Goal: Task Accomplishment & Management: Use online tool/utility

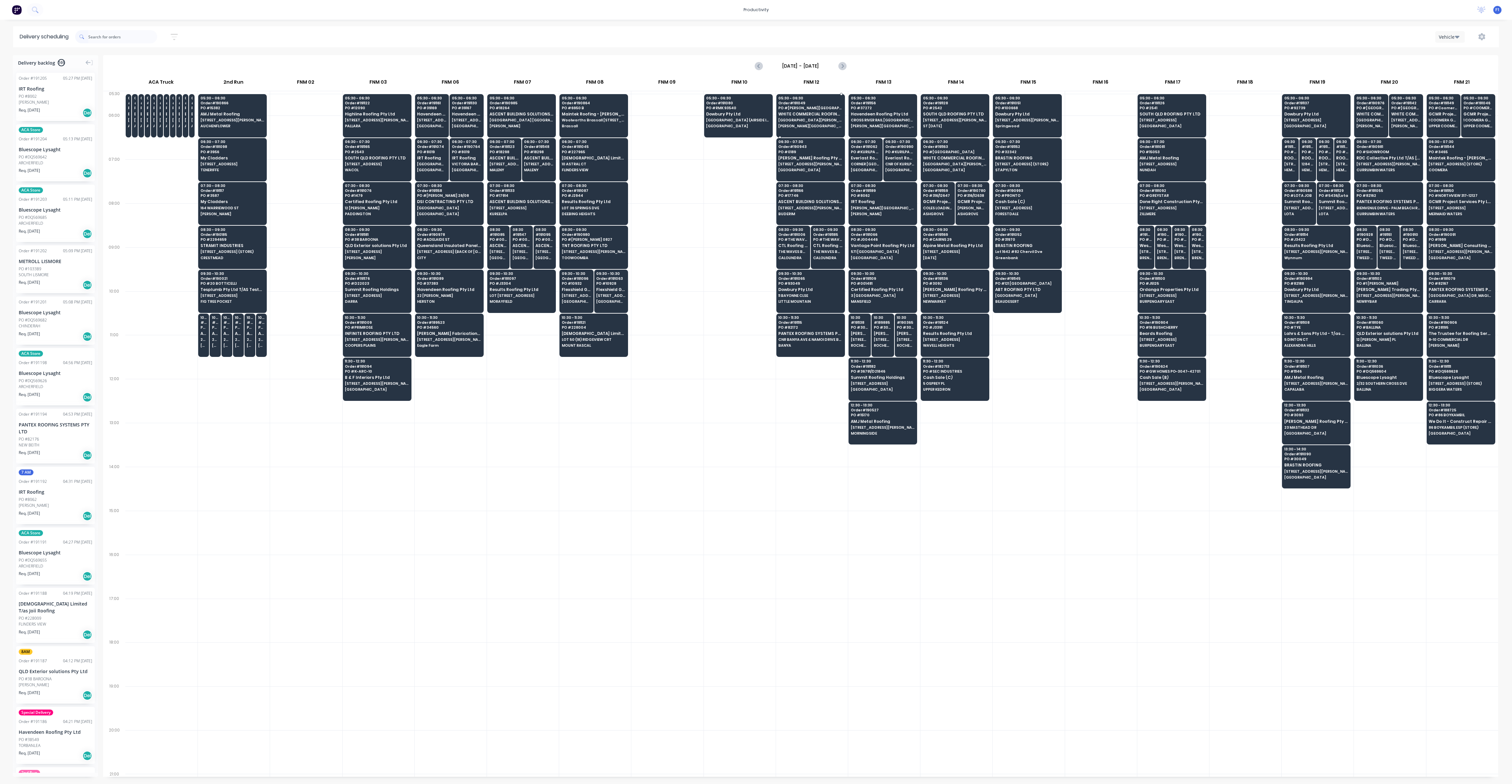
scroll to position [0, 1]
click at [1484, 36] on icon "button" at bounding box center [1482, 36] width 7 height 7
click at [1472, 57] on div "Run Sheet" at bounding box center [1461, 54] width 50 height 9
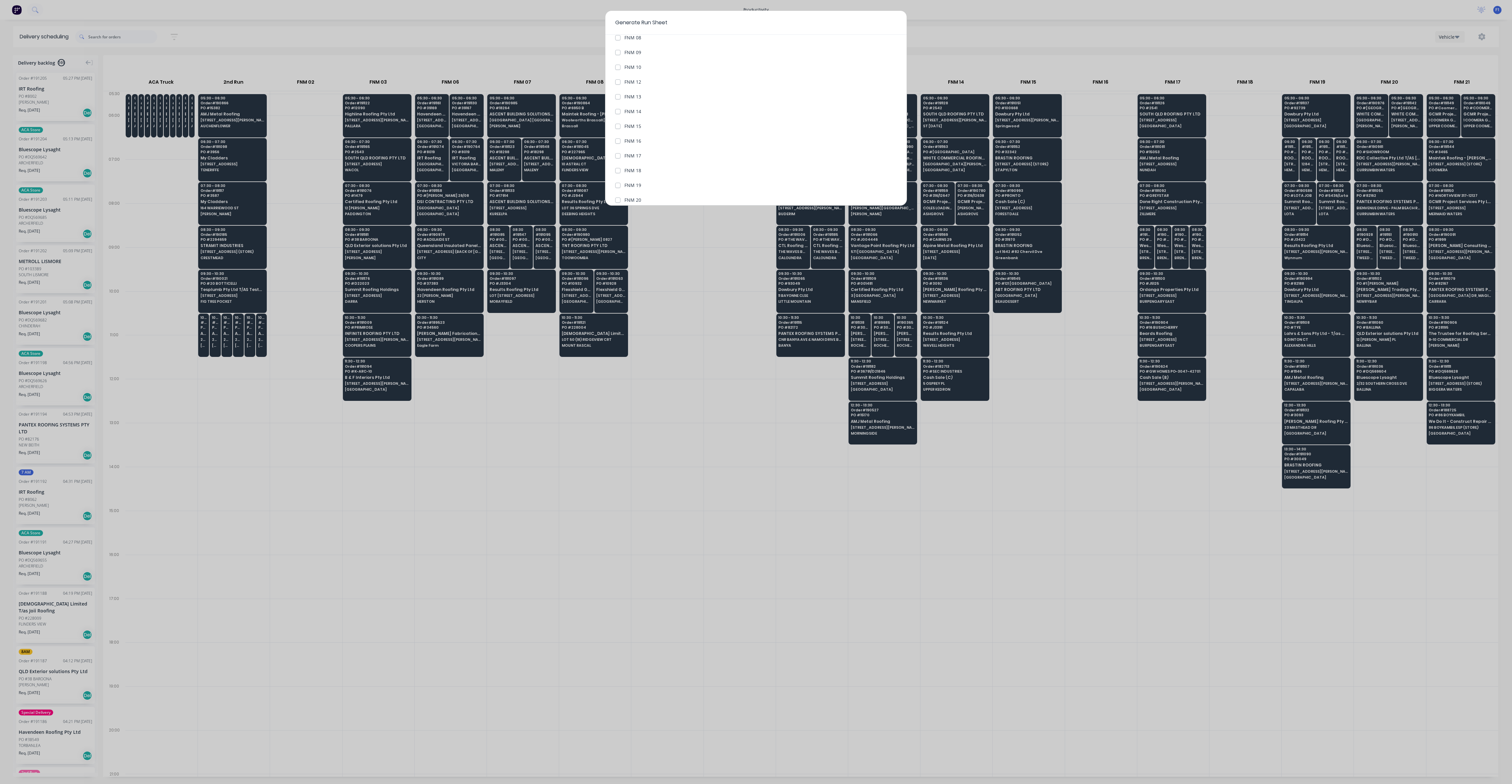
scroll to position [223, 0]
click at [625, 137] on label "FNM 19" at bounding box center [633, 136] width 17 height 7
click at [619, 137] on 19 "FNM 19" at bounding box center [617, 136] width 5 height 6
checkbox 19 "true"
click at [651, 191] on button "Generate run sheet" at bounding box center [640, 190] width 49 height 11
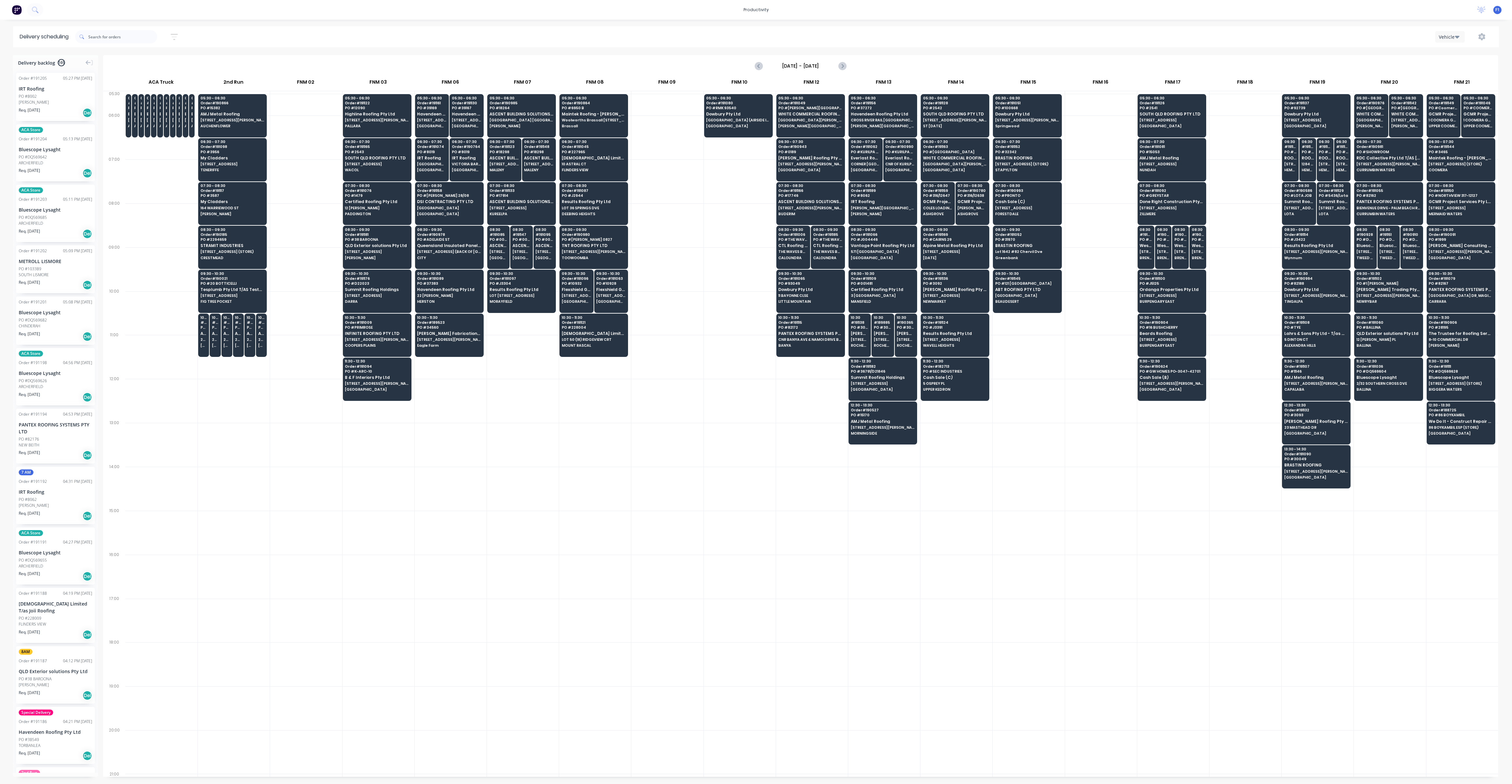
click at [670, 282] on div at bounding box center [667, 269] width 72 height 44
click at [1254, 207] on div at bounding box center [1246, 225] width 72 height 44
click at [761, 67] on icon "Previous page" at bounding box center [758, 66] width 8 height 8
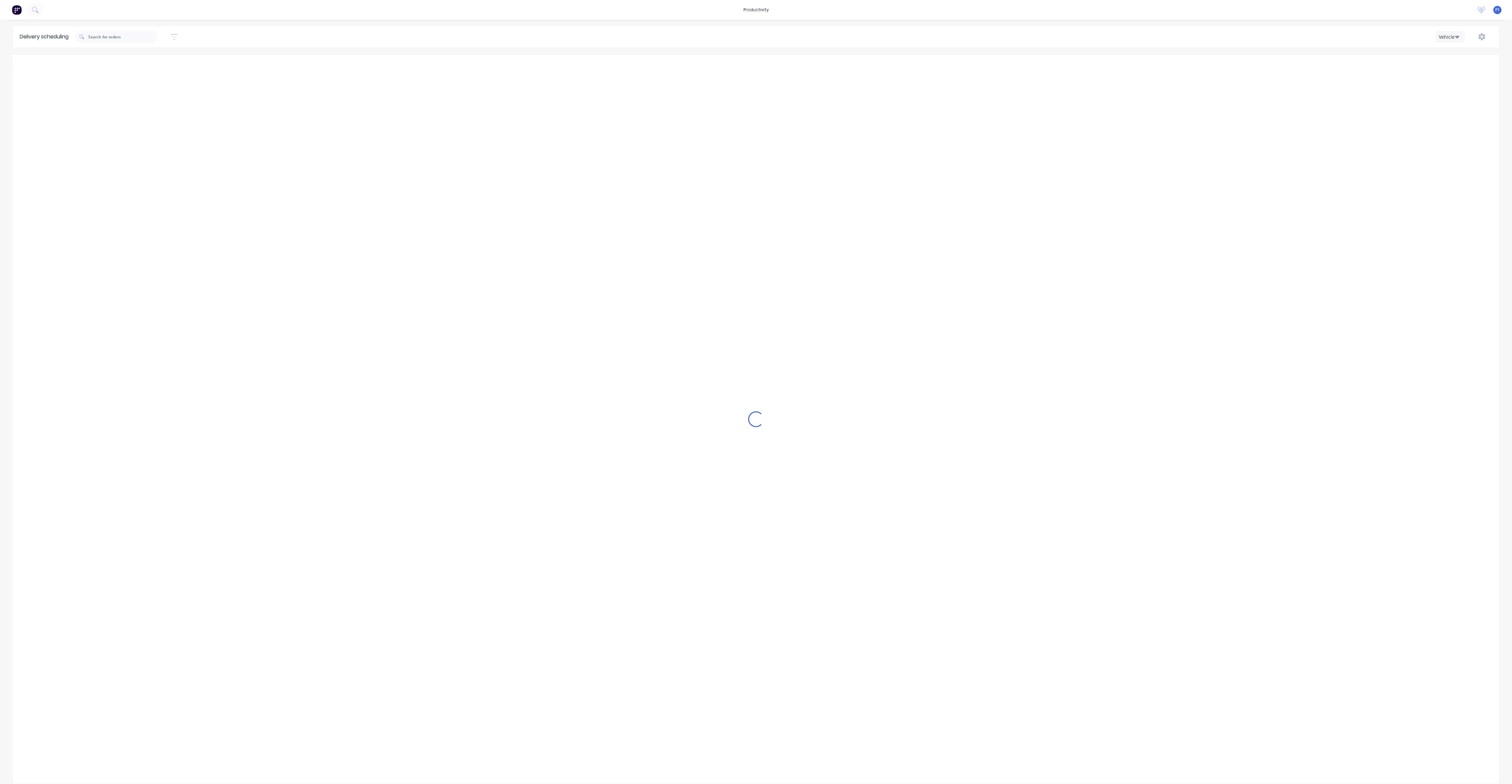
type input "[DATE] - [DATE]"
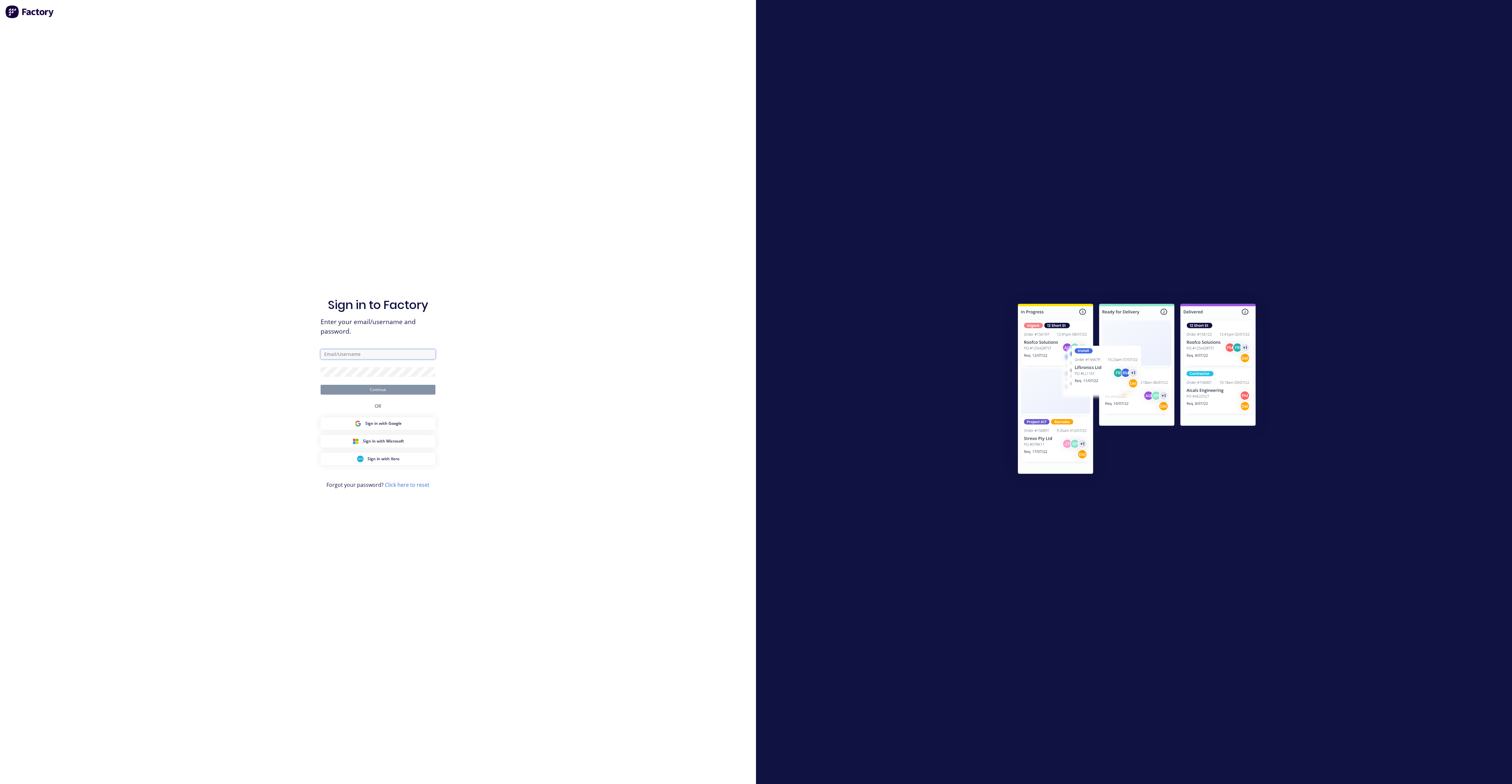
type input "[EMAIL_ADDRESS][DOMAIN_NAME]"
click at [383, 390] on button "Continue" at bounding box center [378, 390] width 115 height 10
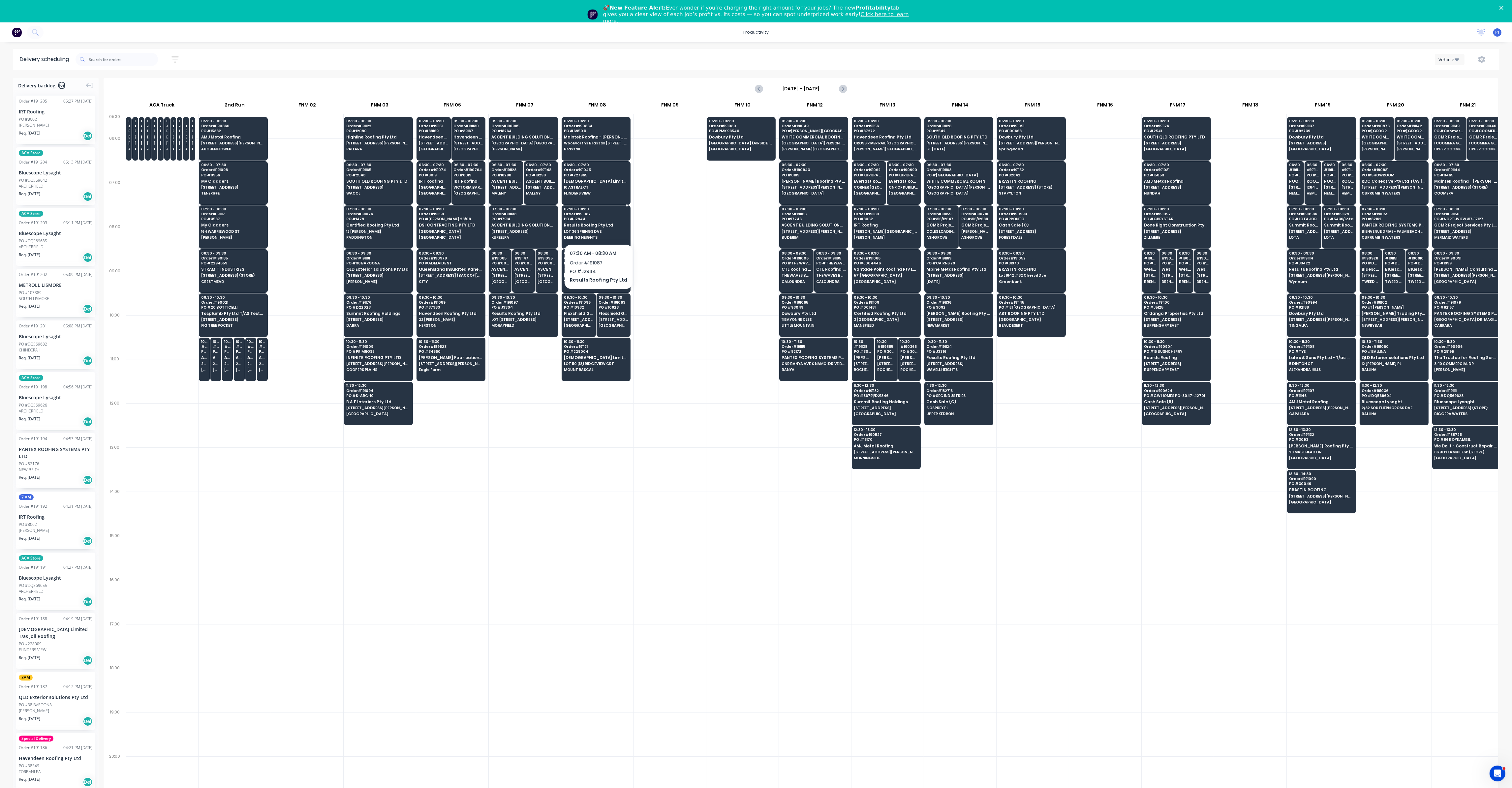
click at [583, 229] on span "LOT 36 SPRINGS DVE" at bounding box center [596, 231] width 64 height 4
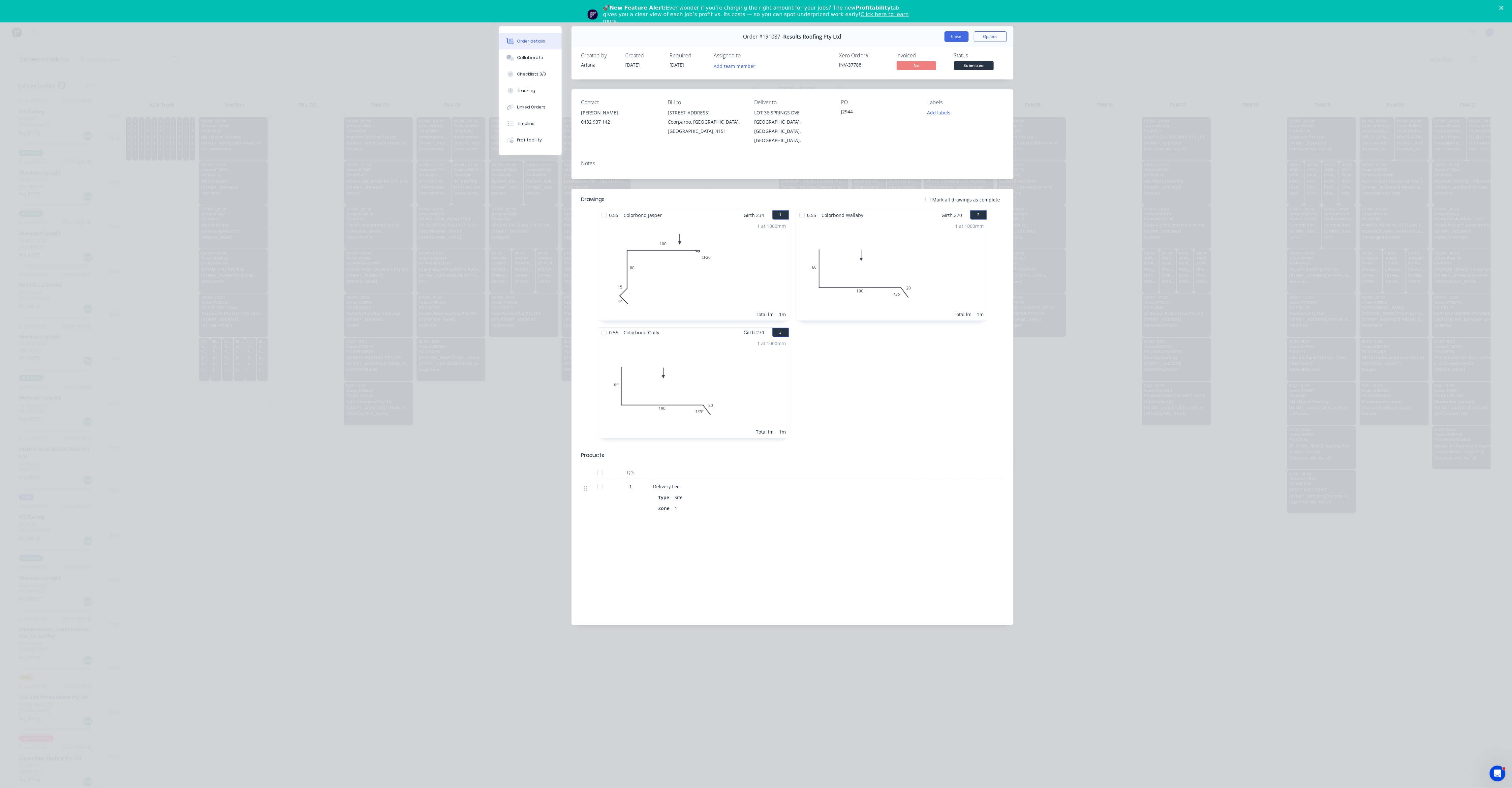
drag, startPoint x: 959, startPoint y: 43, endPoint x: 958, endPoint y: 38, distance: 5.1
click at [959, 40] on div "Order #191087 - Results Roofing Pty Ltd Close Options" at bounding box center [792, 37] width 442 height 21
click at [957, 32] on button "Close" at bounding box center [956, 37] width 24 height 11
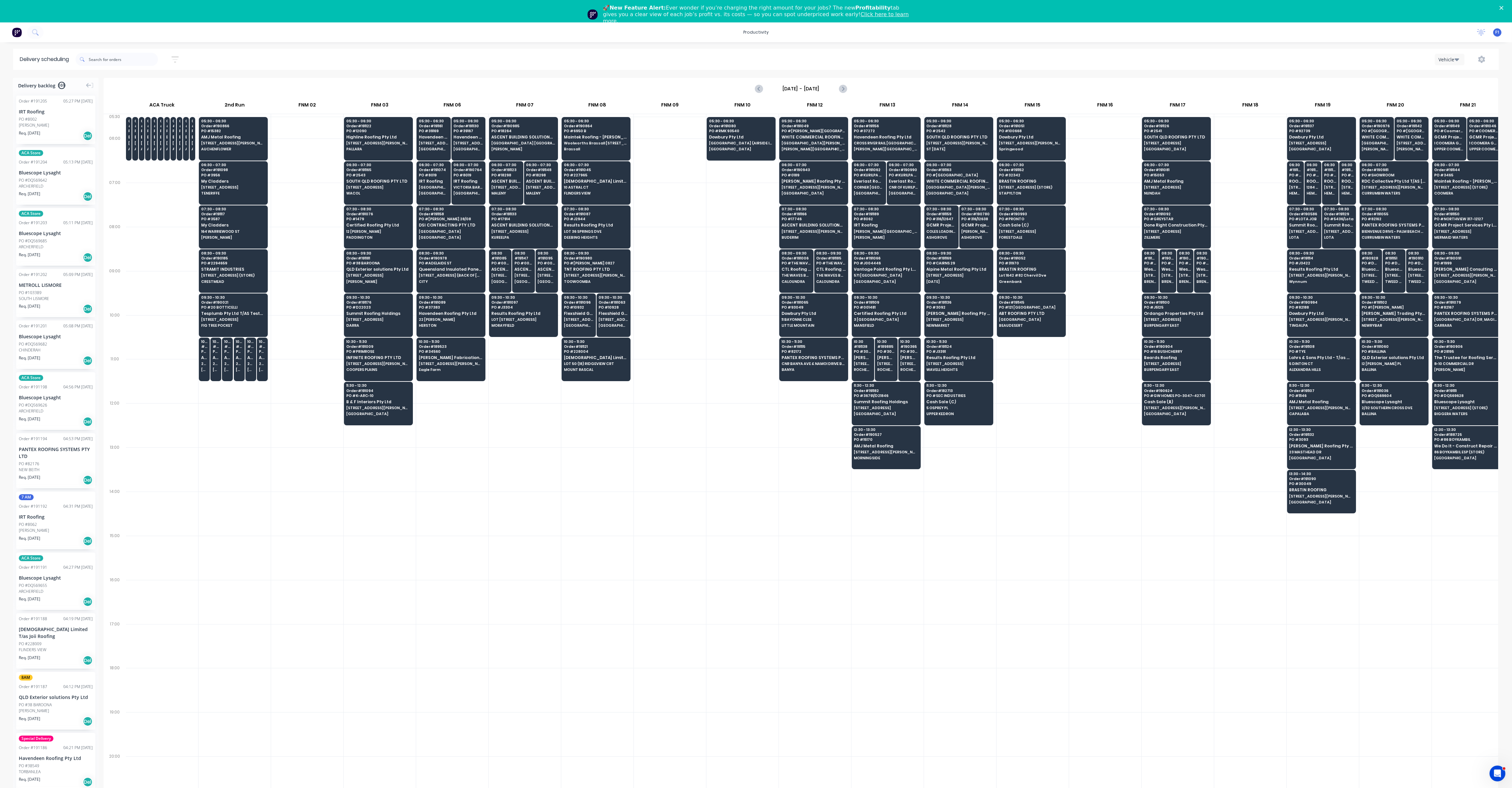
click at [708, 271] on div at bounding box center [742, 293] width 72 height 44
click at [454, 232] on span "[GEOGRAPHIC_DATA]" at bounding box center [451, 231] width 64 height 4
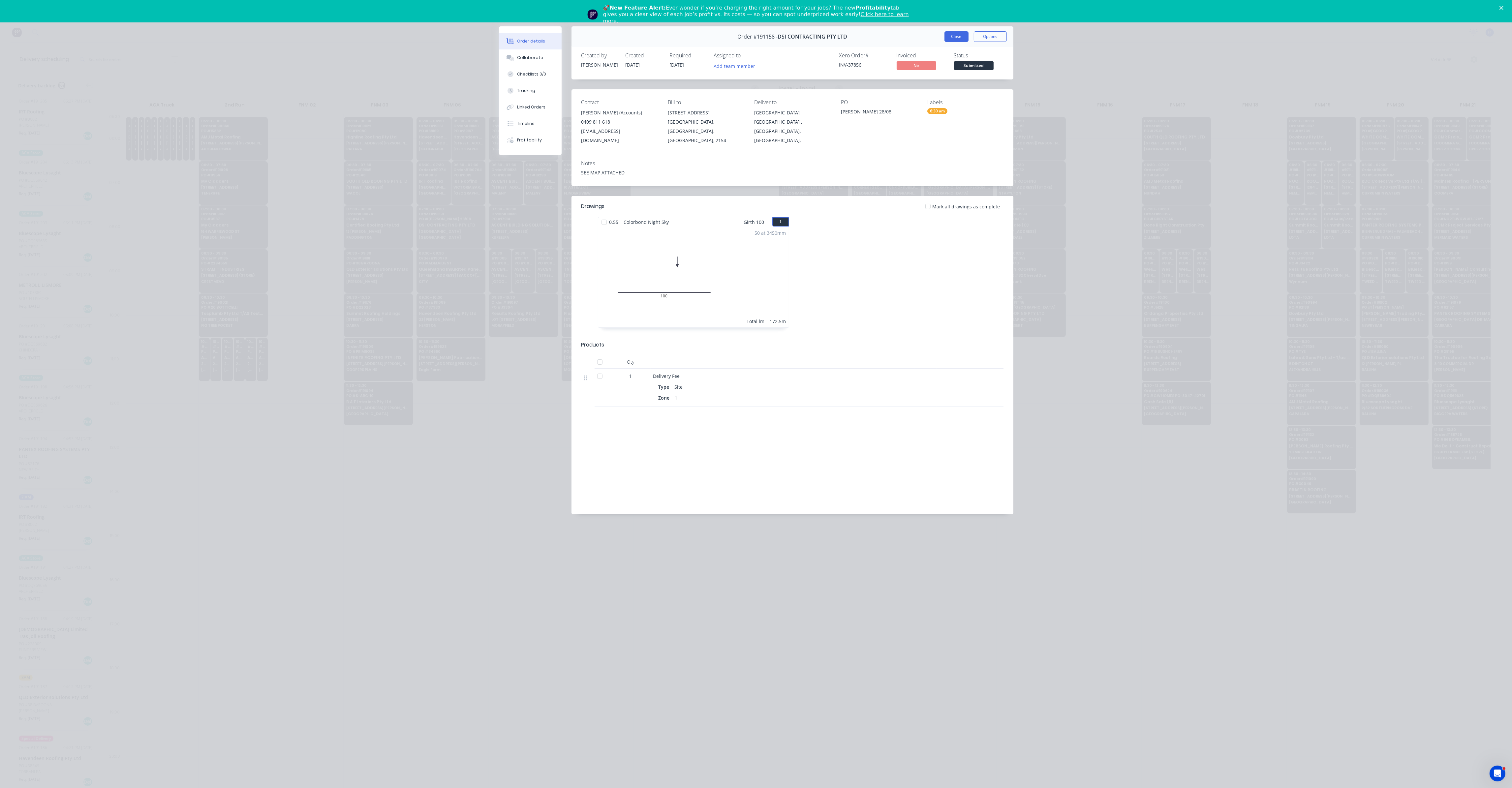
click at [956, 37] on button "Close" at bounding box center [956, 37] width 24 height 11
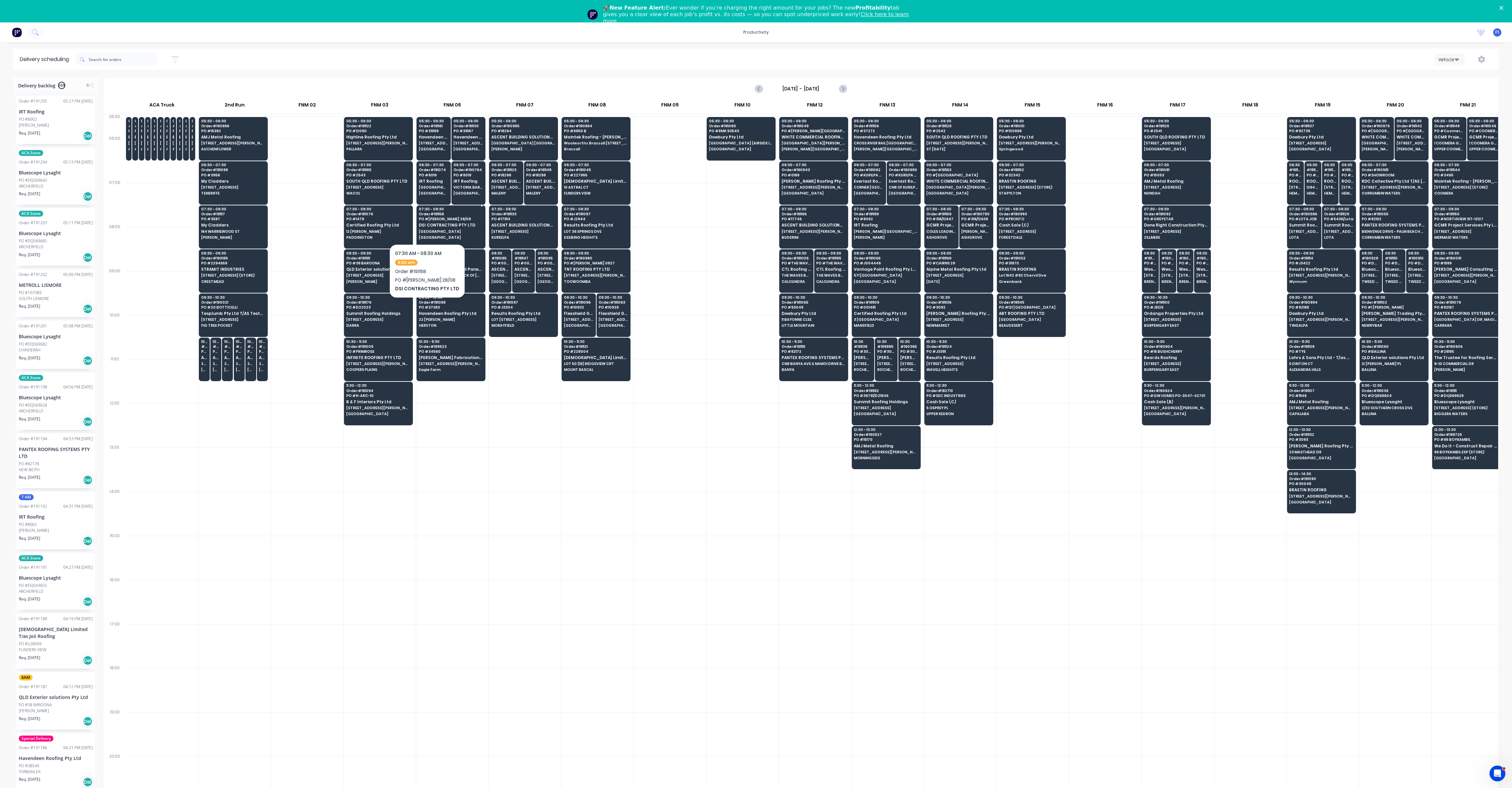
click at [425, 225] on span "DSI CONTRACTING PTY LTD" at bounding box center [451, 225] width 64 height 4
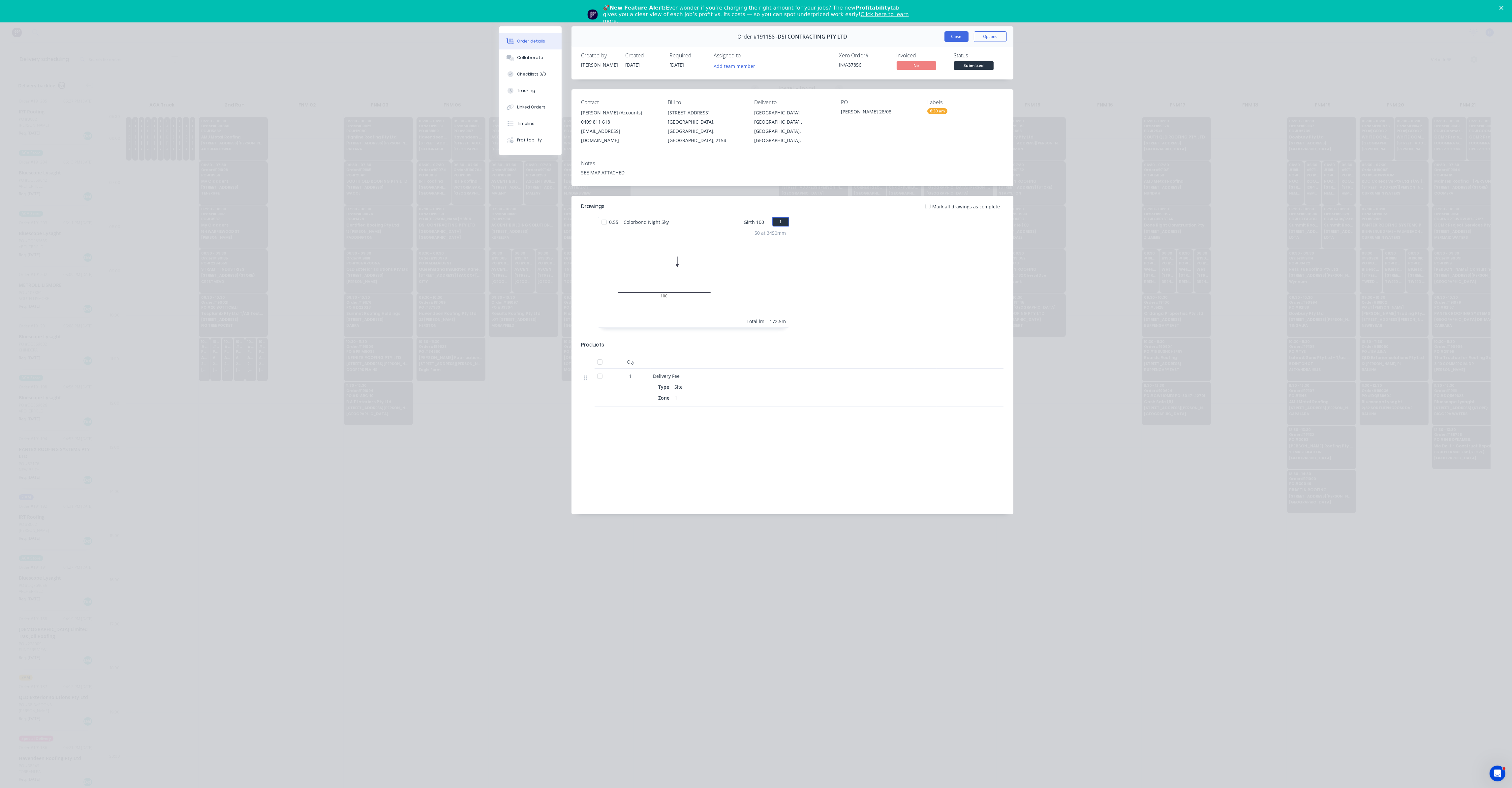
click at [955, 38] on button "Close" at bounding box center [956, 37] width 24 height 11
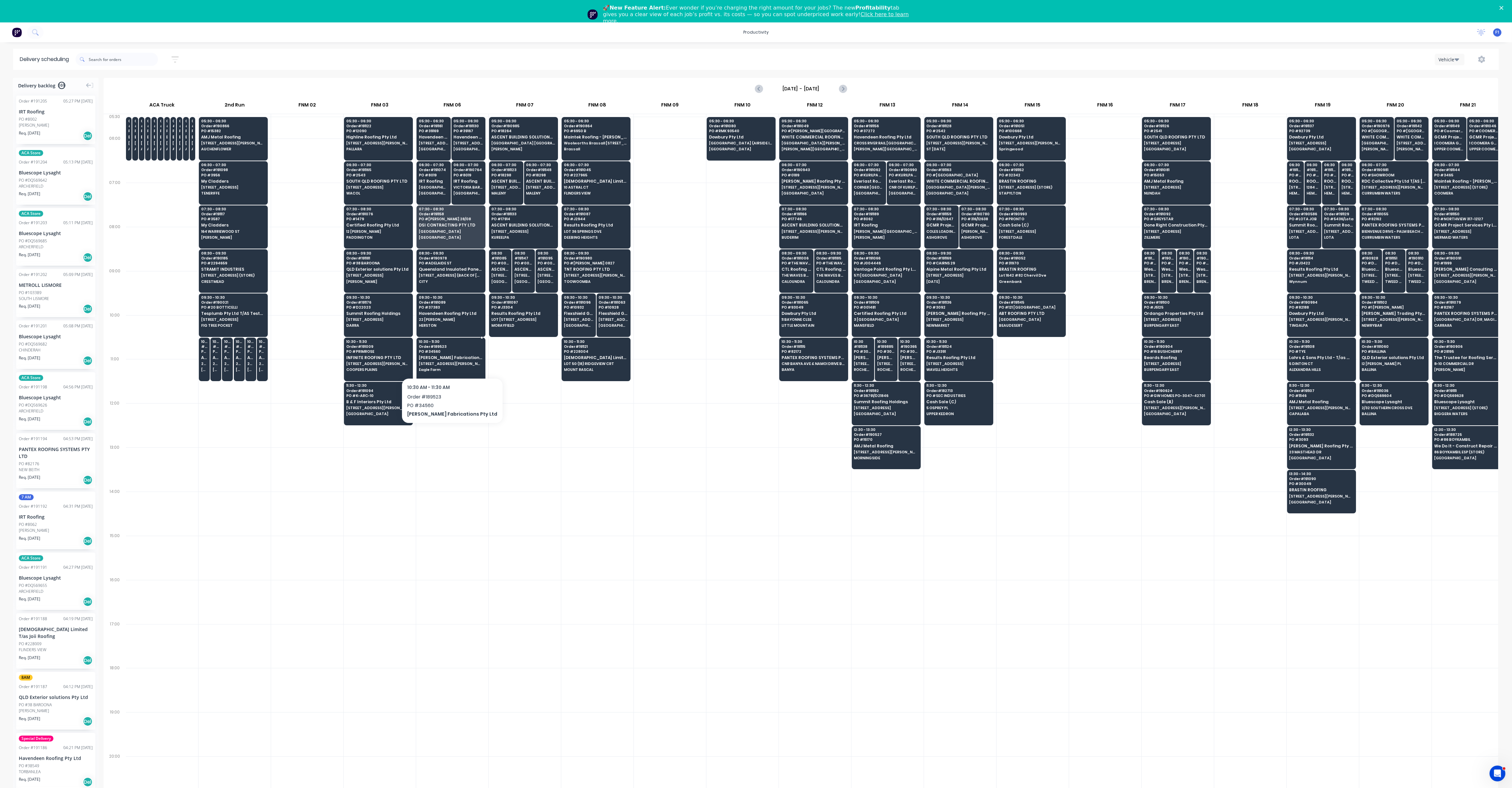
click at [442, 359] on div "10:30 - 11:30 Order # 189523 PO # 34560 [PERSON_NAME] Fabrications Pty Ltd [STR…" at bounding box center [451, 356] width 68 height 37
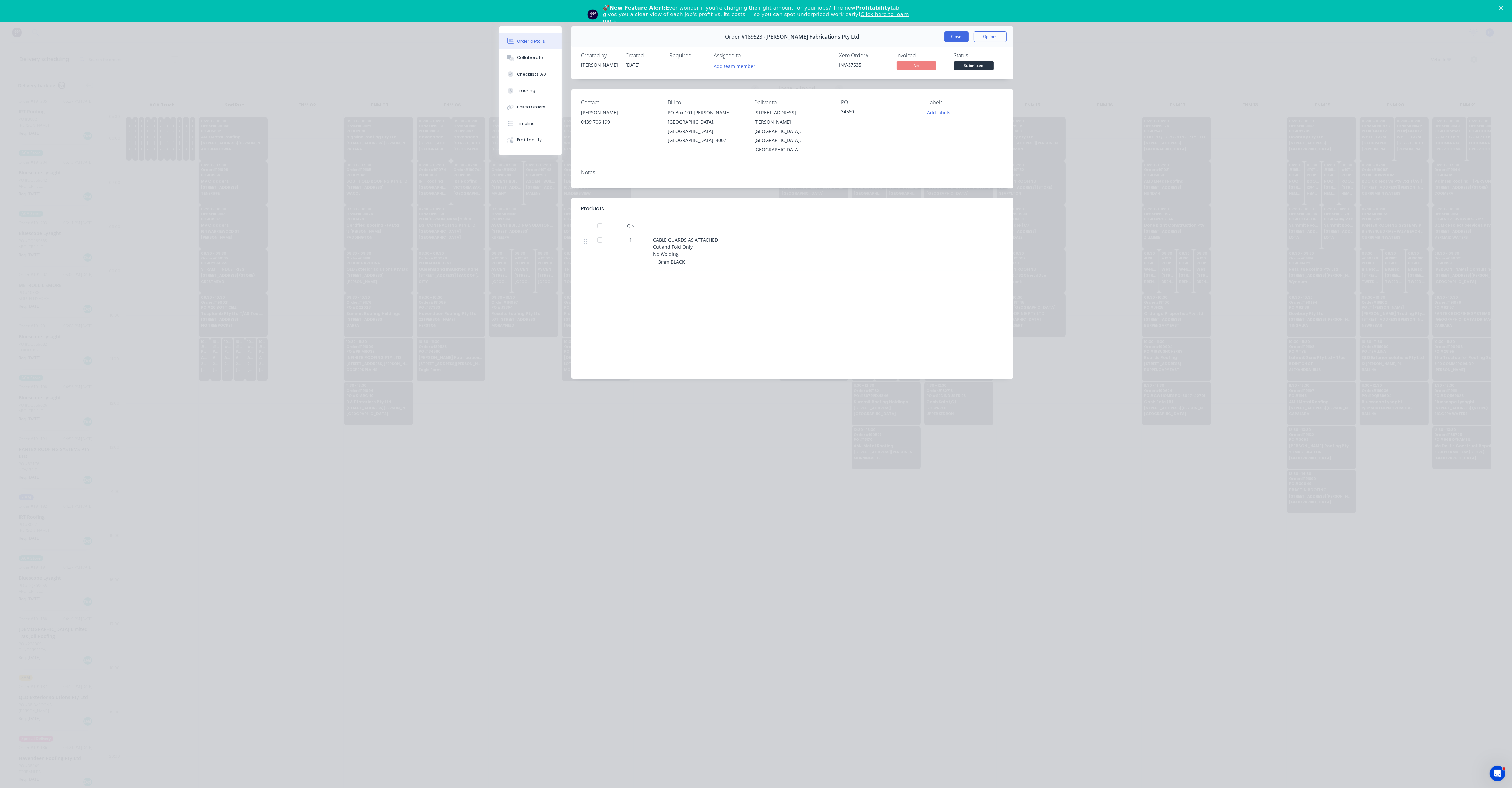
click at [960, 36] on button "Close" at bounding box center [956, 37] width 24 height 11
